Goal: Register for event/course

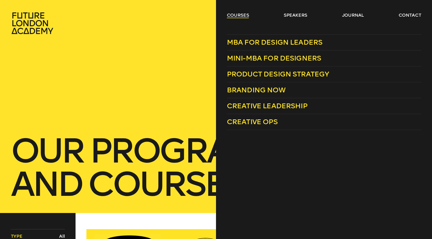
click at [245, 17] on link "courses" at bounding box center [238, 15] width 22 height 6
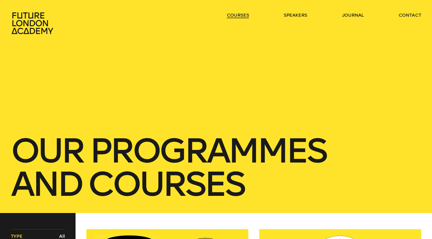
click at [242, 15] on link "courses" at bounding box center [238, 15] width 22 height 6
click at [235, 18] on ul "courses speakers journal contact" at bounding box center [324, 23] width 194 height 22
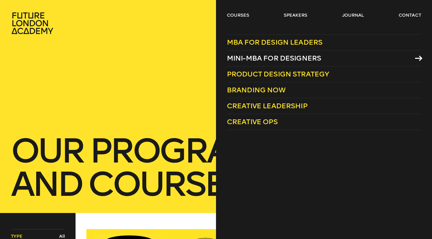
click at [249, 59] on span "Mini-MBA for Designers" at bounding box center [274, 58] width 94 height 8
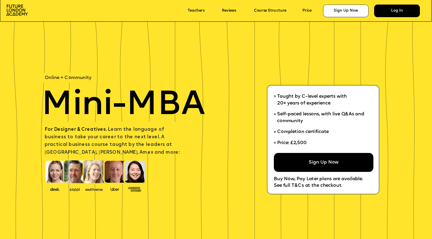
click at [394, 13] on div "Log In" at bounding box center [396, 11] width 45 height 13
